Goal: Find specific page/section: Find specific page/section

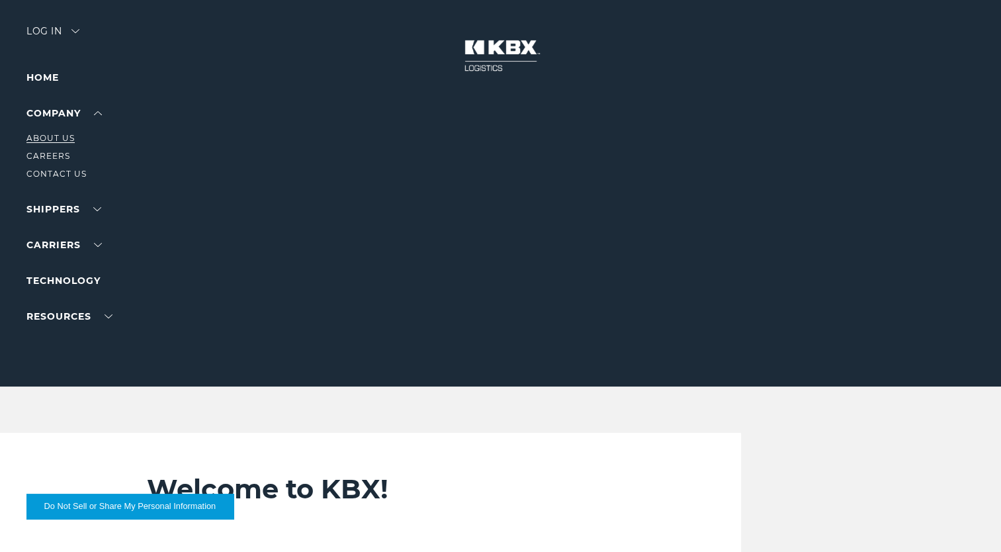
click at [65, 136] on link "About Us" at bounding box center [50, 138] width 48 height 10
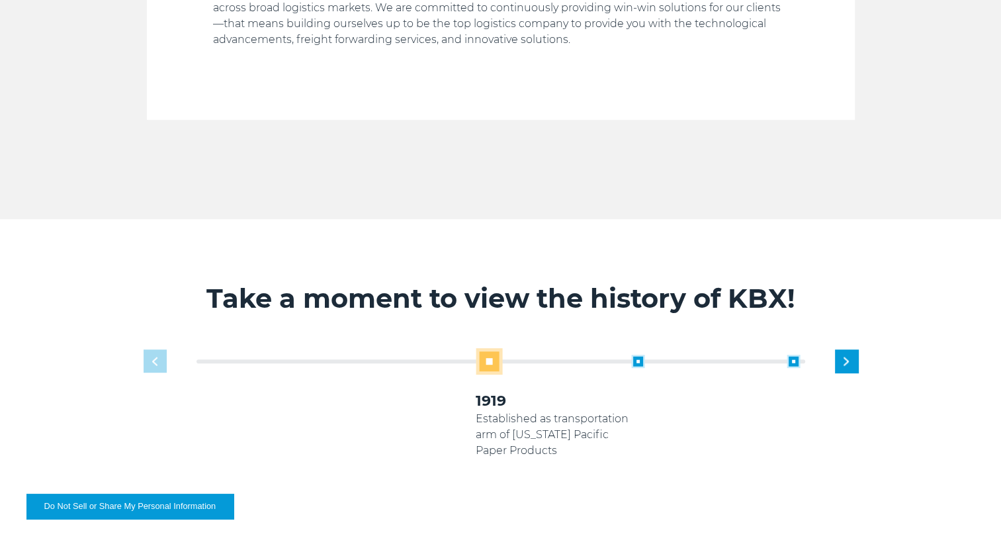
scroll to position [794, 0]
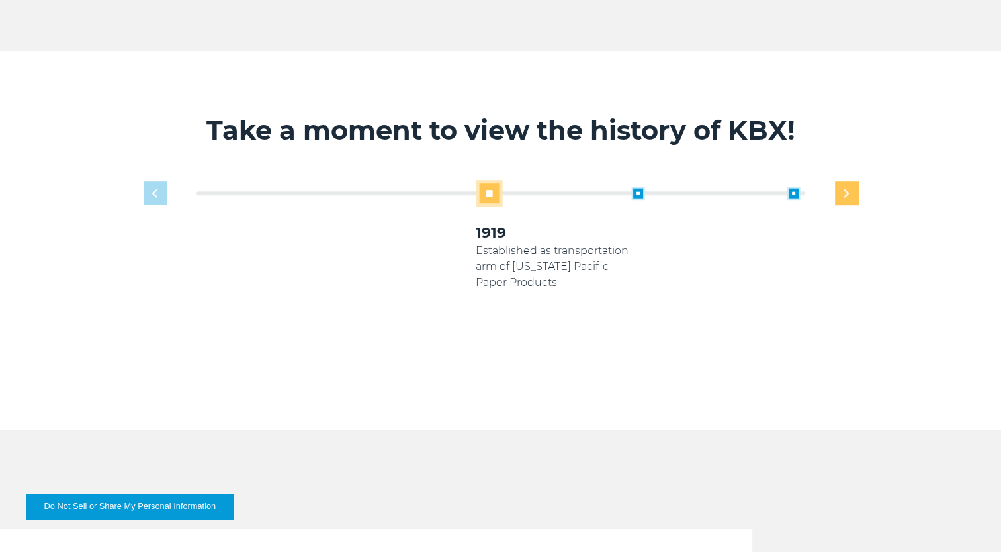
click at [842, 197] on div "Next slide" at bounding box center [846, 192] width 23 height 23
click at [156, 192] on img "Previous slide" at bounding box center [154, 192] width 5 height 9
click at [847, 192] on img "Next slide" at bounding box center [845, 192] width 5 height 9
click at [846, 192] on img "Next slide" at bounding box center [845, 192] width 5 height 9
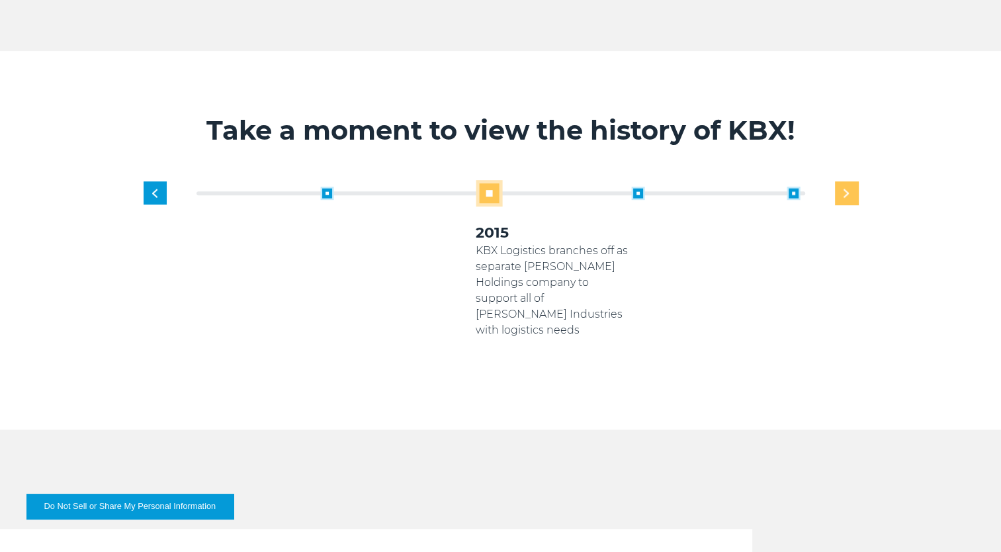
click at [846, 192] on img "Next slide" at bounding box center [845, 192] width 5 height 9
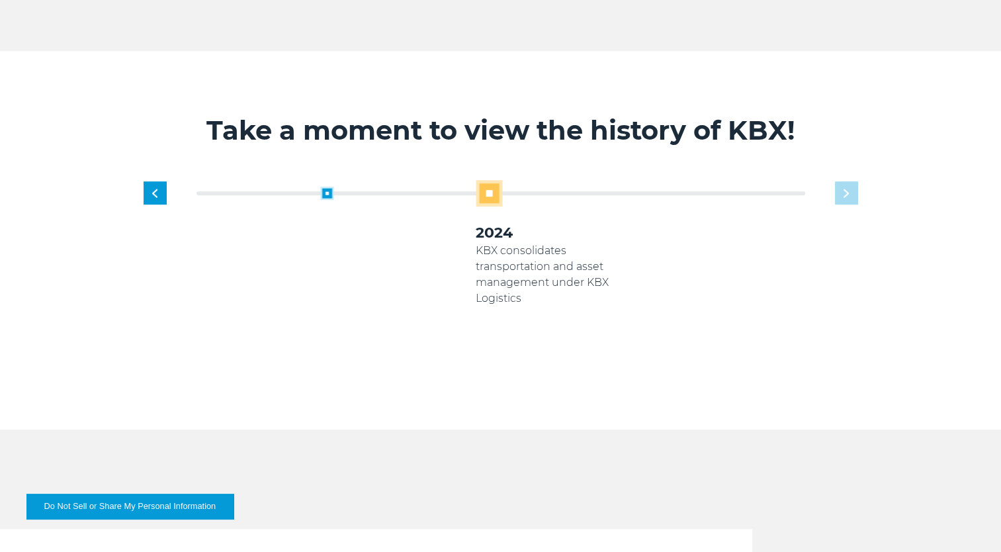
click at [846, 192] on div "1919 Established as transportation arm of [US_STATE] Pacific Paper Products 200…" at bounding box center [554, 275] width 622 height 190
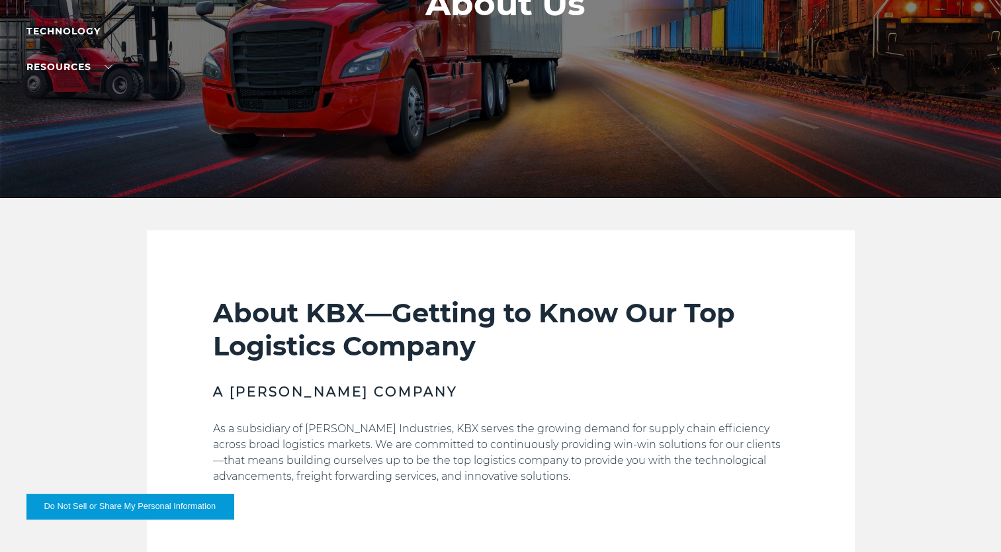
scroll to position [0, 0]
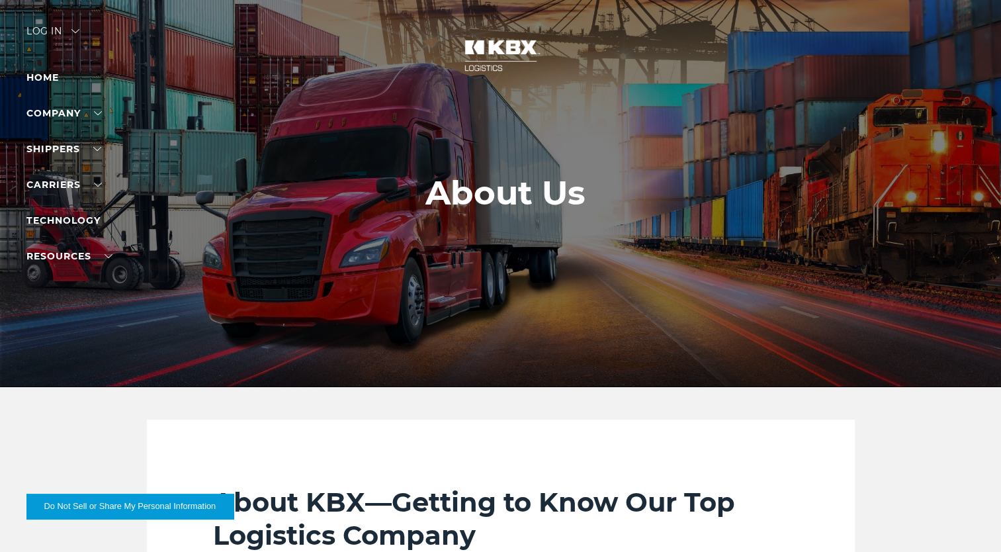
drag, startPoint x: 871, startPoint y: 332, endPoint x: 841, endPoint y: 142, distance: 192.1
